Goal: Task Accomplishment & Management: Use online tool/utility

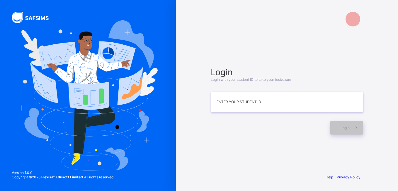
click at [274, 98] on input at bounding box center [287, 101] width 152 height 21
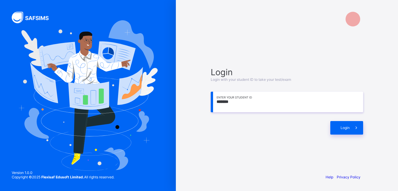
drag, startPoint x: 235, startPoint y: 118, endPoint x: 196, endPoint y: 193, distance: 83.7
click at [196, 190] on html "Login Login with your student ID to take your test/exam ******* Enter your Stud…" at bounding box center [199, 95] width 398 height 191
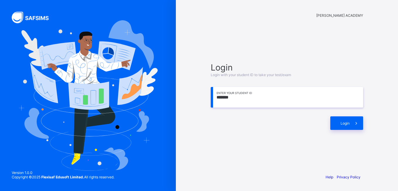
click at [267, 101] on input "*******" at bounding box center [287, 97] width 152 height 21
type input "*********"
click at [345, 125] on span "Login" at bounding box center [345, 123] width 9 height 4
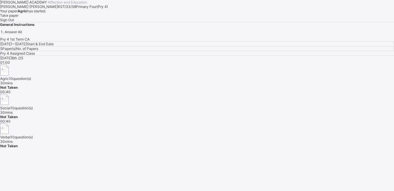
click at [18, 18] on span "Take paper" at bounding box center [9, 15] width 18 height 4
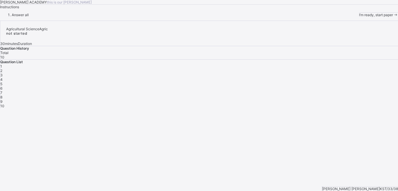
click at [359, 17] on span "I’m ready, start paper" at bounding box center [376, 15] width 34 height 4
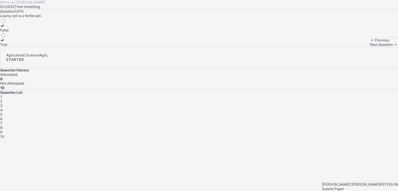
click at [9, 47] on div "True" at bounding box center [4, 44] width 9 height 4
click at [370, 47] on div "Next Question" at bounding box center [384, 44] width 28 height 4
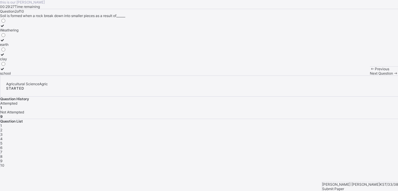
click at [18, 61] on div "clay" at bounding box center [9, 59] width 18 height 4
click at [3, 132] on span "3" at bounding box center [1, 134] width 2 height 4
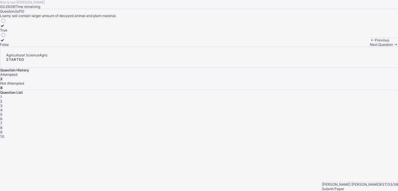
click at [9, 32] on label "True" at bounding box center [4, 27] width 9 height 9
click at [3, 112] on span "4" at bounding box center [1, 110] width 2 height 4
click at [320, 108] on div "3" at bounding box center [199, 105] width 398 height 4
click at [9, 32] on div "True" at bounding box center [4, 30] width 9 height 4
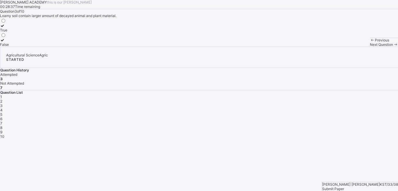
click at [335, 112] on div "4" at bounding box center [199, 110] width 398 height 4
click at [9, 47] on div "True" at bounding box center [4, 44] width 9 height 4
click at [2, 116] on span "5" at bounding box center [1, 114] width 2 height 4
click at [8, 32] on div "True" at bounding box center [4, 30] width 8 height 4
click at [2, 120] on span "6" at bounding box center [1, 118] width 2 height 4
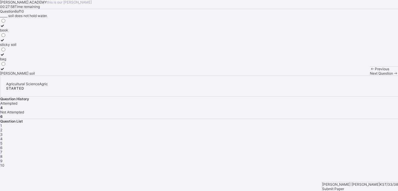
click at [351, 141] on div "5" at bounding box center [199, 143] width 398 height 4
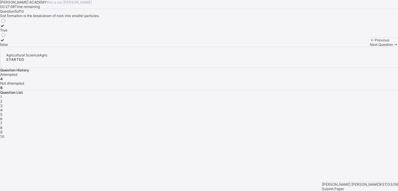
click at [351, 116] on div "5" at bounding box center [199, 114] width 398 height 4
click at [8, 32] on label "True" at bounding box center [4, 27] width 8 height 9
click at [366, 120] on div "6" at bounding box center [199, 118] width 398 height 4
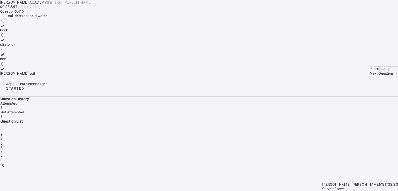
click at [35, 75] on div "[PERSON_NAME] soil" at bounding box center [17, 73] width 35 height 4
click at [381, 150] on div "7" at bounding box center [199, 152] width 398 height 4
click at [18, 75] on div "Loamy soil" at bounding box center [9, 73] width 18 height 4
drag, startPoint x: 295, startPoint y: 142, endPoint x: 289, endPoint y: 129, distance: 14.2
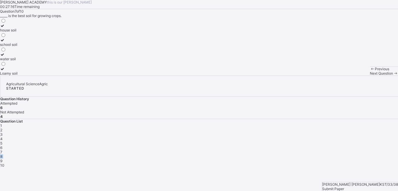
click at [289, 129] on div "Agricultural Science Agric STARTED Question History Attempted 6 Not Attempted 4…" at bounding box center [199, 121] width 398 height 92
click at [289, 154] on div "8" at bounding box center [199, 156] width 398 height 4
click at [6, 32] on label "3" at bounding box center [3, 27] width 6 height 9
click at [305, 158] on div "9" at bounding box center [199, 160] width 398 height 4
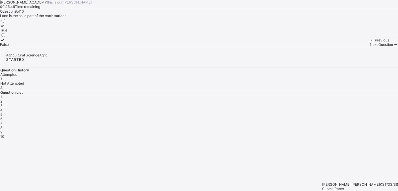
click at [2, 128] on span "8" at bounding box center [1, 127] width 2 height 4
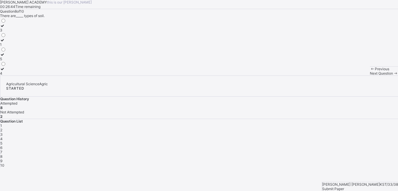
click at [6, 32] on label "3" at bounding box center [3, 27] width 6 height 9
click at [2, 158] on span "9" at bounding box center [1, 160] width 2 height 4
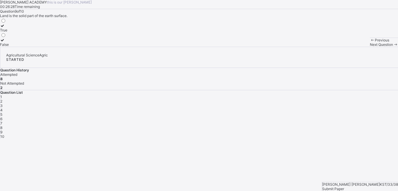
click at [9, 32] on div "True" at bounding box center [4, 30] width 9 height 4
click at [4, 134] on span "10" at bounding box center [2, 136] width 4 height 4
click at [2, 130] on span "9" at bounding box center [1, 132] width 2 height 4
click at [4, 134] on span "10" at bounding box center [2, 136] width 4 height 4
click at [9, 47] on label "True" at bounding box center [4, 42] width 9 height 9
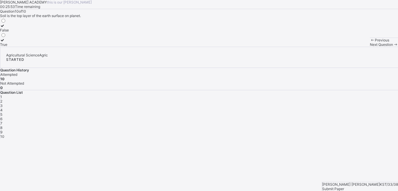
click at [373, 186] on div "Submit Paper" at bounding box center [360, 188] width 76 height 4
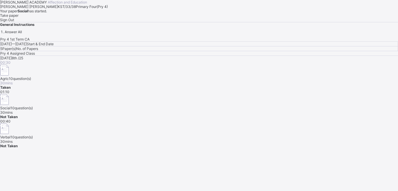
click at [210, 138] on div "[DATE] 8th /25 00:30 Agric 10 question(s) 30 mins Taken 01:10 Social 10 questio…" at bounding box center [199, 102] width 398 height 92
click at [18, 18] on span "Take paper" at bounding box center [9, 15] width 18 height 4
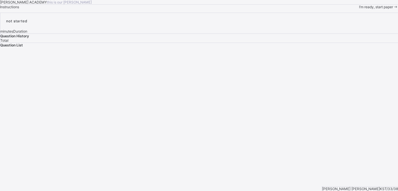
click at [359, 9] on span "I’m ready, start paper" at bounding box center [376, 7] width 34 height 4
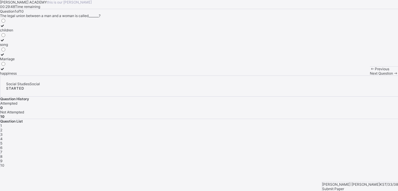
click at [17, 61] on label "Marriage" at bounding box center [8, 56] width 17 height 9
click at [307, 128] on div "2" at bounding box center [199, 130] width 398 height 4
click at [232, 75] on div "Question 2 of 10 _______ is not a member of nuclear family father's brother mot…" at bounding box center [199, 42] width 398 height 66
click at [25, 75] on div "Grandfather" at bounding box center [12, 73] width 25 height 4
click at [393, 75] on span at bounding box center [395, 73] width 5 height 4
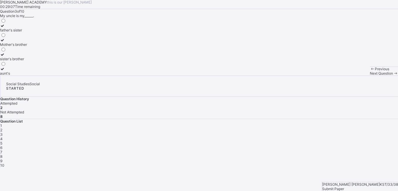
click at [393, 75] on span at bounding box center [395, 73] width 5 height 4
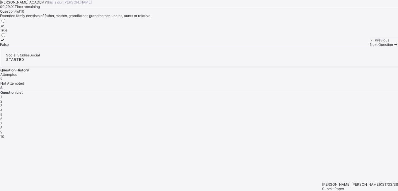
click at [3, 108] on span "3" at bounding box center [1, 105] width 2 height 4
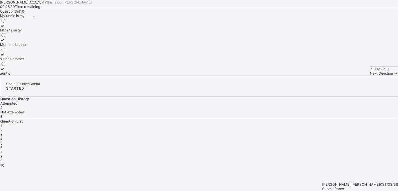
click at [27, 47] on div "Mother's brother" at bounding box center [13, 44] width 27 height 4
click at [348, 140] on div "Question List 1 2 3 4 5 6 7 8 9 10" at bounding box center [199, 143] width 398 height 48
click at [3, 136] on span "4" at bounding box center [1, 138] width 2 height 4
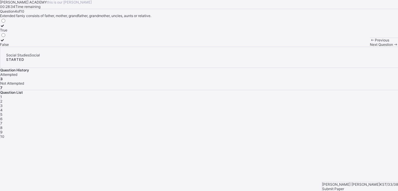
click at [9, 32] on label "True" at bounding box center [4, 27] width 9 height 9
click at [2, 116] on span "5" at bounding box center [1, 114] width 2 height 4
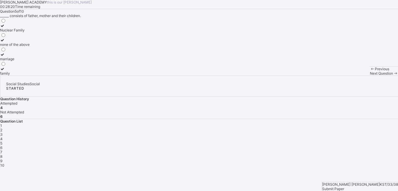
click at [30, 32] on div "Nuclear Family" at bounding box center [15, 30] width 30 height 4
click at [2, 145] on span "6" at bounding box center [1, 147] width 2 height 4
click at [6, 75] on div "2" at bounding box center [3, 73] width 6 height 4
click at [2, 150] on span "7" at bounding box center [1, 152] width 2 height 4
click at [30, 75] on div "Mother's sister" at bounding box center [15, 73] width 30 height 4
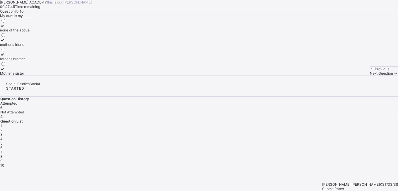
click at [288, 154] on div "8" at bounding box center [199, 156] width 398 height 4
click at [28, 32] on label "Parents's parent" at bounding box center [14, 27] width 28 height 9
click at [2, 158] on span "9" at bounding box center [1, 160] width 2 height 4
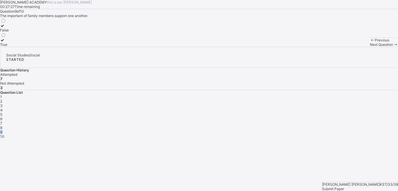
click at [2, 132] on span "9" at bounding box center [1, 132] width 2 height 4
drag, startPoint x: 306, startPoint y: 132, endPoint x: 291, endPoint y: 130, distance: 14.8
click at [2, 130] on span "8" at bounding box center [1, 127] width 2 height 4
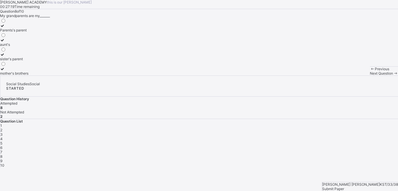
click at [2, 158] on span "9" at bounding box center [1, 160] width 2 height 4
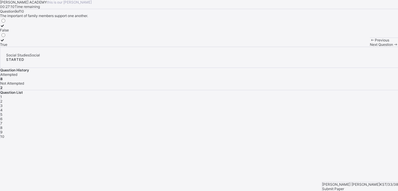
click at [9, 47] on div "True" at bounding box center [4, 44] width 9 height 4
click at [4, 134] on span "10" at bounding box center [2, 136] width 4 height 4
click at [9, 32] on div "True" at bounding box center [4, 30] width 9 height 4
click at [344, 186] on span "Submit Paper" at bounding box center [333, 188] width 22 height 4
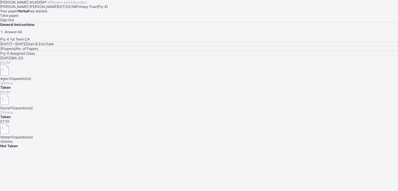
click at [18, 18] on span "Take paper" at bounding box center [9, 15] width 18 height 4
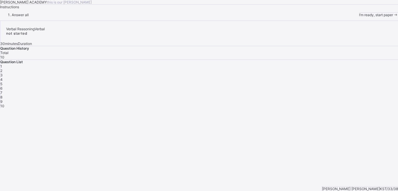
click at [359, 17] on div "I’m ready, start paper" at bounding box center [378, 15] width 39 height 4
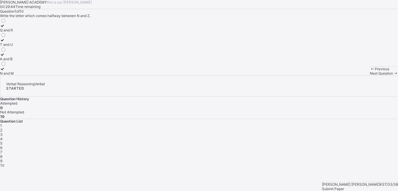
click at [14, 32] on label "Q and R" at bounding box center [7, 27] width 14 height 9
click at [305, 128] on div "2" at bounding box center [199, 130] width 398 height 4
click at [6, 75] on label "L" at bounding box center [3, 71] width 6 height 9
click at [322, 132] on div "3" at bounding box center [199, 134] width 398 height 4
click at [6, 32] on div "P" at bounding box center [3, 30] width 6 height 4
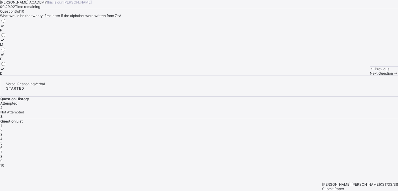
click at [3, 136] on span "4" at bounding box center [1, 138] width 2 height 4
click at [6, 61] on label "Z" at bounding box center [3, 56] width 6 height 9
click at [2, 141] on span "5" at bounding box center [1, 143] width 2 height 4
click at [6, 47] on div "E" at bounding box center [3, 44] width 6 height 4
click at [2, 145] on span "6" at bounding box center [1, 147] width 2 height 4
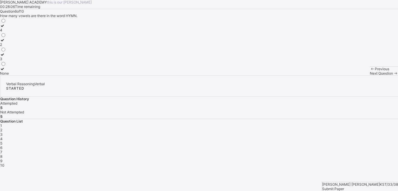
click at [9, 75] on div "None" at bounding box center [4, 73] width 9 height 4
click at [382, 150] on div "7" at bounding box center [199, 152] width 398 height 4
click at [6, 47] on div "B" at bounding box center [3, 44] width 6 height 4
click at [2, 154] on span "8" at bounding box center [1, 156] width 2 height 4
click at [6, 75] on div "21" at bounding box center [3, 73] width 6 height 4
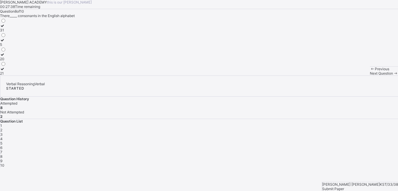
click at [2, 158] on span "9" at bounding box center [1, 160] width 2 height 4
click at [6, 61] on label "5" at bounding box center [3, 56] width 6 height 9
click at [4, 163] on span "10" at bounding box center [2, 165] width 4 height 4
click at [6, 75] on label "26" at bounding box center [3, 71] width 6 height 9
click at [379, 186] on div "Submit Paper" at bounding box center [360, 188] width 76 height 4
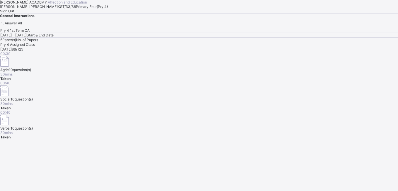
click at [64, 13] on div "Sign Out" at bounding box center [199, 11] width 398 height 4
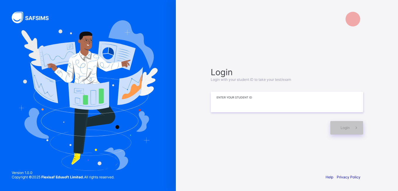
click at [237, 106] on input at bounding box center [287, 101] width 152 height 21
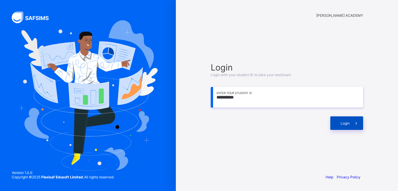
type input "**********"
click at [354, 125] on span at bounding box center [356, 122] width 13 height 13
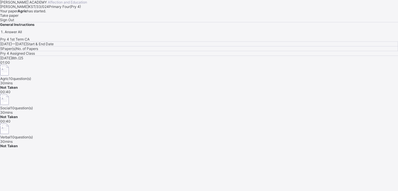
click at [18, 18] on span "Take paper" at bounding box center [9, 15] width 18 height 4
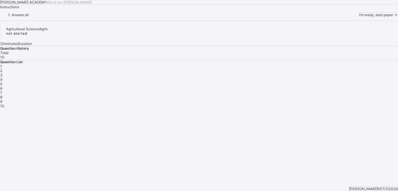
click at [359, 17] on div "I’m ready, start paper" at bounding box center [378, 15] width 39 height 4
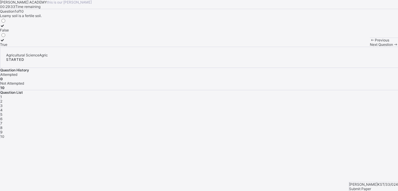
click at [9, 47] on label "True" at bounding box center [4, 42] width 9 height 9
click at [370, 47] on div "Next Question" at bounding box center [384, 44] width 28 height 4
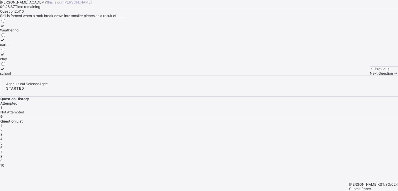
click at [18, 47] on div "earth" at bounding box center [9, 44] width 18 height 4
click at [370, 75] on span "Next Question" at bounding box center [381, 73] width 23 height 4
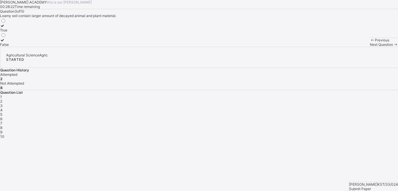
click at [9, 32] on div "True" at bounding box center [4, 30] width 9 height 4
click at [370, 47] on span "Next Question" at bounding box center [381, 44] width 23 height 4
drag, startPoint x: 37, startPoint y: 94, endPoint x: 38, endPoint y: 101, distance: 7.1
click at [9, 47] on div "False True" at bounding box center [4, 32] width 9 height 29
click at [9, 42] on div at bounding box center [4, 40] width 9 height 4
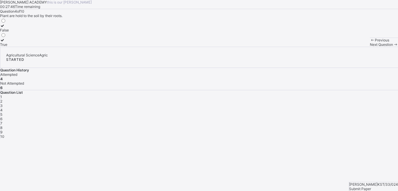
click at [370, 47] on span "Next Question" at bounding box center [381, 44] width 23 height 4
click at [8, 28] on div at bounding box center [4, 25] width 8 height 4
click at [370, 47] on div "Next Question" at bounding box center [384, 44] width 28 height 4
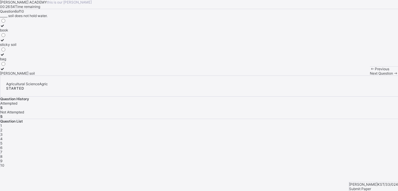
click at [35, 75] on div "[PERSON_NAME] soil" at bounding box center [17, 73] width 35 height 4
click at [370, 75] on span "Next Question" at bounding box center [381, 73] width 23 height 4
click at [18, 75] on div "Loamy soil" at bounding box center [9, 73] width 18 height 4
click at [370, 75] on div "Next Question" at bounding box center [384, 73] width 28 height 4
click at [6, 32] on label "3" at bounding box center [3, 27] width 6 height 9
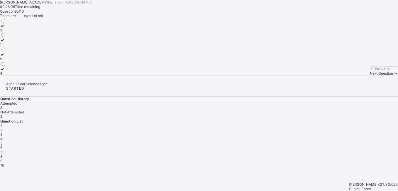
click at [370, 75] on span "Next Question" at bounding box center [381, 73] width 23 height 4
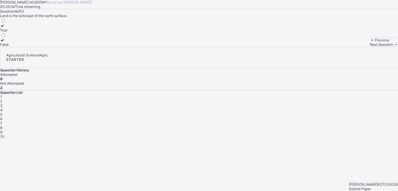
click at [9, 32] on div "True" at bounding box center [4, 30] width 9 height 4
click at [370, 47] on div "Next Question" at bounding box center [384, 44] width 28 height 4
click at [9, 47] on div "True" at bounding box center [4, 44] width 9 height 4
click at [375, 181] on div "[PERSON_NAME] KST/33/024 Submit Paper" at bounding box center [373, 185] width 49 height 9
click at [374, 186] on div "Submit Paper" at bounding box center [373, 188] width 49 height 4
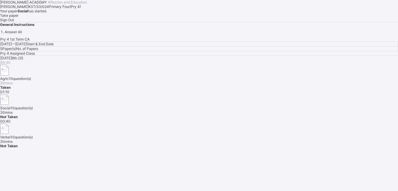
click at [62, 18] on div "Take paper" at bounding box center [199, 15] width 398 height 4
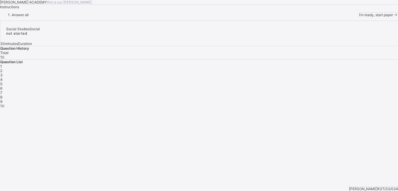
click at [359, 17] on span "I’m ready, start paper" at bounding box center [376, 15] width 34 height 4
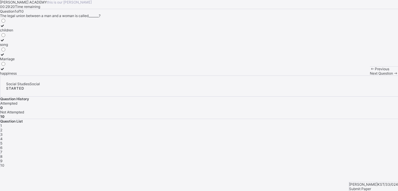
click at [5, 57] on icon at bounding box center [2, 54] width 5 height 4
click at [370, 75] on div "Next Question" at bounding box center [384, 73] width 28 height 4
click at [25, 75] on div "Grandfather" at bounding box center [12, 73] width 25 height 4
click at [370, 75] on span "Next Question" at bounding box center [381, 73] width 23 height 4
click at [27, 47] on div "Mother's brother" at bounding box center [13, 44] width 27 height 4
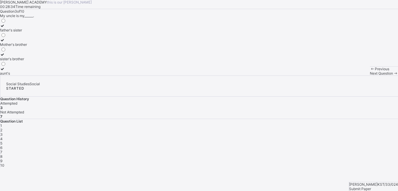
click at [393, 75] on span at bounding box center [395, 73] width 5 height 4
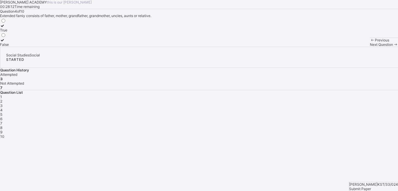
click at [9, 32] on div "True" at bounding box center [4, 30] width 9 height 4
click at [370, 47] on span "Next Question" at bounding box center [381, 44] width 23 height 4
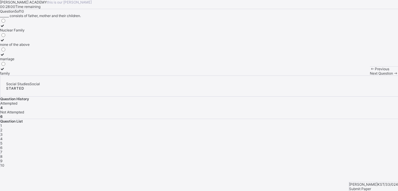
click at [30, 32] on div "Nuclear Family" at bounding box center [15, 30] width 30 height 4
click at [370, 75] on span "Next Question" at bounding box center [381, 73] width 23 height 4
click at [6, 75] on label "2" at bounding box center [3, 71] width 6 height 9
click at [370, 75] on div "Next Question" at bounding box center [384, 73] width 28 height 4
click at [30, 75] on div "Mother's sister" at bounding box center [15, 73] width 30 height 4
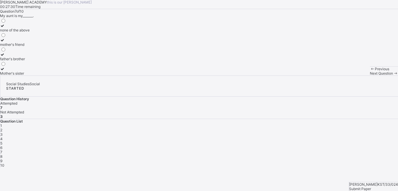
click at [370, 75] on div "Next Question" at bounding box center [384, 73] width 28 height 4
click at [28, 32] on div "Parents's parent" at bounding box center [14, 30] width 28 height 4
click at [370, 75] on span "Next Question" at bounding box center [381, 73] width 23 height 4
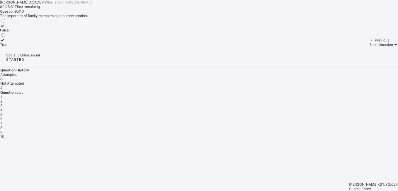
click at [9, 47] on div "True" at bounding box center [4, 44] width 9 height 4
click at [370, 47] on span "Next Question" at bounding box center [381, 44] width 23 height 4
click at [9, 32] on label "True" at bounding box center [4, 27] width 9 height 9
click at [371, 186] on span "Submit Paper" at bounding box center [360, 188] width 22 height 4
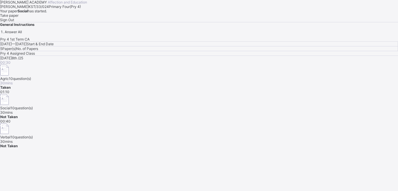
click at [74, 18] on div "Take paper" at bounding box center [199, 15] width 398 height 4
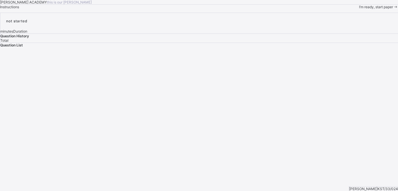
click at [393, 9] on span at bounding box center [395, 7] width 5 height 4
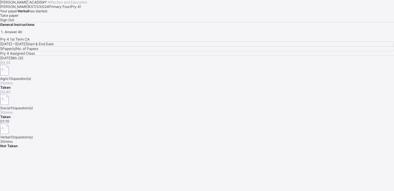
click at [18, 18] on span "Take paper" at bounding box center [9, 15] width 18 height 4
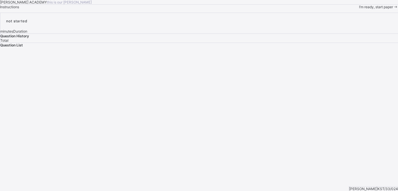
click at [359, 9] on span "I’m ready, start paper" at bounding box center [376, 7] width 34 height 4
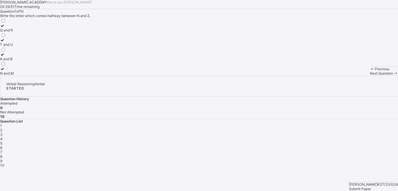
click at [14, 75] on div "N and M" at bounding box center [7, 73] width 14 height 4
click at [370, 75] on span "Next Question" at bounding box center [381, 73] width 23 height 4
click at [6, 75] on div "L" at bounding box center [3, 73] width 6 height 4
click at [370, 75] on div "Next Question" at bounding box center [384, 73] width 28 height 4
click at [6, 61] on label "F" at bounding box center [3, 56] width 6 height 9
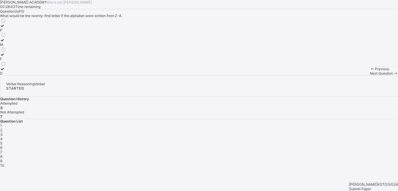
click at [370, 75] on div "Next Question" at bounding box center [384, 73] width 28 height 4
click at [5, 57] on icon at bounding box center [2, 54] width 5 height 4
click at [370, 75] on div "Next Question" at bounding box center [384, 73] width 28 height 4
click at [6, 32] on label "O" at bounding box center [3, 27] width 6 height 9
click at [370, 75] on span "Next Question" at bounding box center [381, 73] width 23 height 4
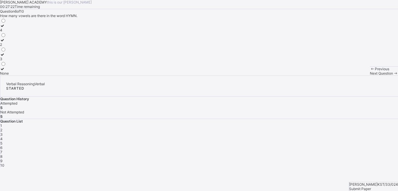
click at [9, 75] on div "None" at bounding box center [4, 73] width 9 height 4
click at [370, 75] on div "Next Question" at bounding box center [384, 73] width 28 height 4
click at [6, 47] on label "B" at bounding box center [3, 42] width 6 height 9
click at [370, 75] on span "Next Question" at bounding box center [381, 73] width 23 height 4
click at [6, 75] on div "21" at bounding box center [3, 73] width 6 height 4
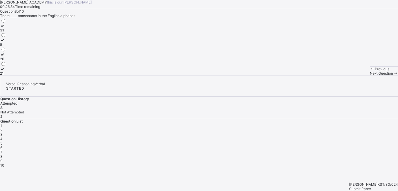
click at [370, 75] on div "Next Question" at bounding box center [384, 73] width 28 height 4
click at [6, 61] on div "5" at bounding box center [3, 59] width 6 height 4
click at [370, 75] on div "Previous Next Question" at bounding box center [384, 70] width 28 height 9
click at [370, 75] on span "Next Question" at bounding box center [381, 73] width 23 height 4
click at [6, 75] on label "26" at bounding box center [3, 71] width 6 height 9
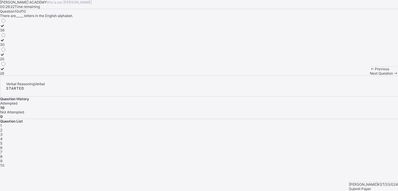
click at [371, 186] on div "Submit Paper" at bounding box center [373, 188] width 49 height 4
drag, startPoint x: 217, startPoint y: 139, endPoint x: 224, endPoint y: 135, distance: 8.5
